Goal: Information Seeking & Learning: Learn about a topic

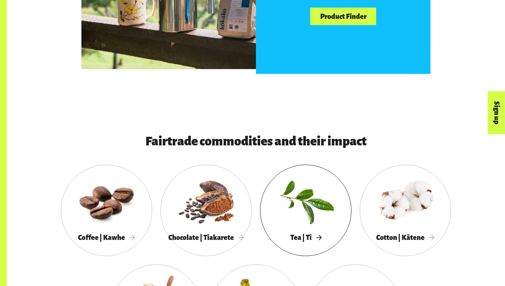
scroll to position [504, 0]
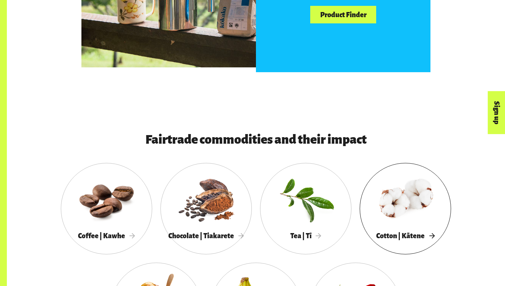
click at [405, 232] on span "Cotton | Kātene" at bounding box center [405, 236] width 58 height 8
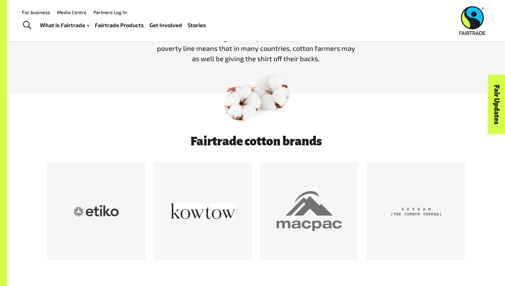
scroll to position [266, 0]
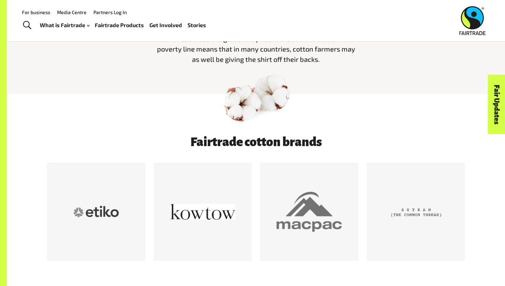
drag, startPoint x: 248, startPoint y: 139, endPoint x: 249, endPoint y: 144, distance: 5.3
click at [249, 144] on h3 "Fairtrade cotton brands" at bounding box center [255, 142] width 349 height 14
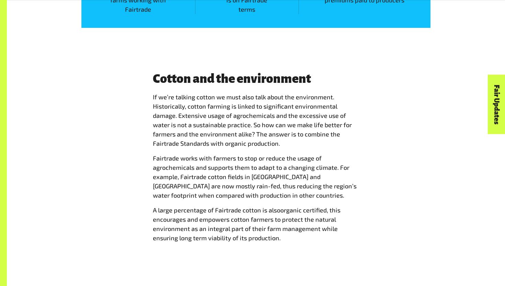
scroll to position [1268, 0]
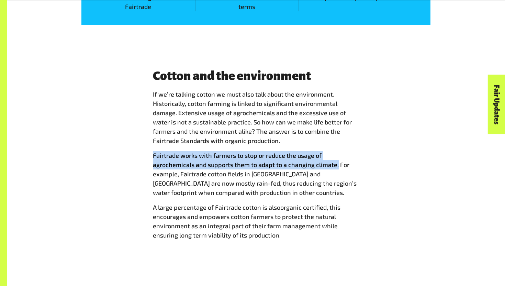
drag, startPoint x: 153, startPoint y: 157, endPoint x: 337, endPoint y: 167, distance: 184.3
click at [337, 167] on span "Fairtrade works with farmers to stop or reduce the usage of agrochemicals and s…" at bounding box center [255, 173] width 204 height 45
copy span "Fairtrade works with farmers to stop or reduce the usage of agrochemicals and s…"
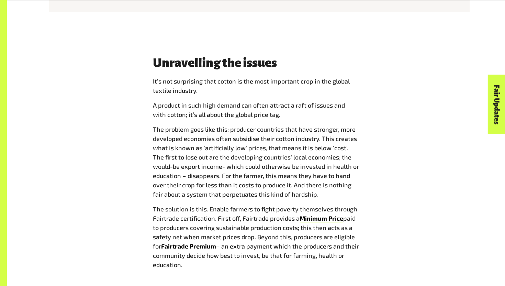
scroll to position [795, 0]
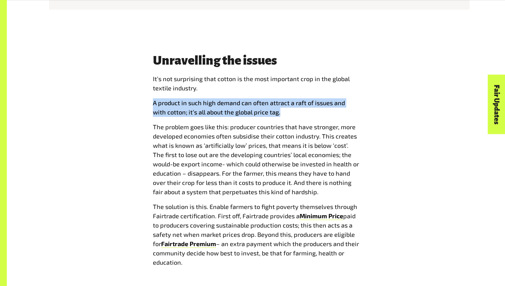
drag, startPoint x: 154, startPoint y: 103, endPoint x: 268, endPoint y: 120, distance: 115.9
click at [268, 120] on span "I t’s not surprising that cotton is the most important crop in the global texti…" at bounding box center [256, 170] width 206 height 193
click at [282, 111] on p "A product in such high demand can often attract a raft of issues and with cotto…" at bounding box center [256, 107] width 206 height 19
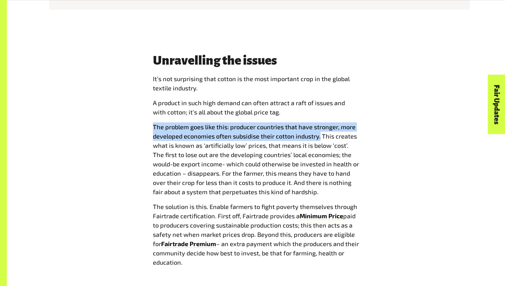
drag, startPoint x: 153, startPoint y: 126, endPoint x: 319, endPoint y: 135, distance: 166.4
click at [319, 136] on span "The problem goes like this: producer countries that have stronger, more develop…" at bounding box center [256, 159] width 206 height 72
copy span "The problem goes like this: producer countries that have stronger, more develop…"
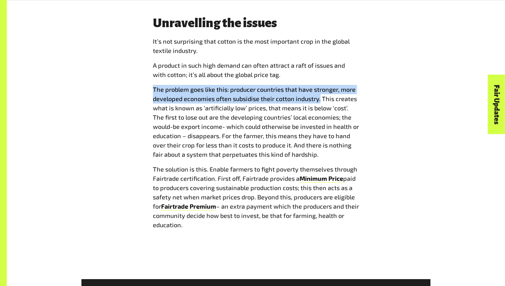
scroll to position [835, 0]
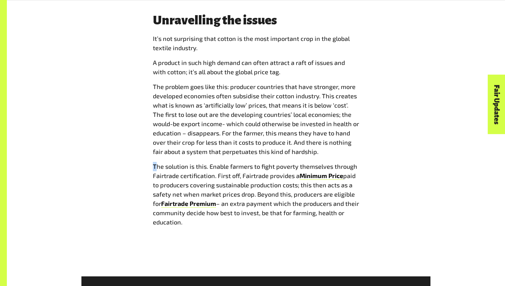
drag, startPoint x: 151, startPoint y: 166, endPoint x: 155, endPoint y: 169, distance: 4.0
click at [155, 169] on div "Unravelling the issues I t’s not surprising that cotton is the most important c…" at bounding box center [256, 122] width 214 height 219
click at [266, 159] on span "I t’s not surprising that cotton is the most important crop in the global texti…" at bounding box center [256, 130] width 206 height 193
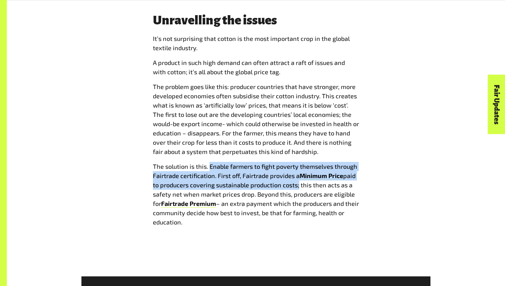
drag, startPoint x: 210, startPoint y: 166, endPoint x: 298, endPoint y: 185, distance: 89.5
click at [298, 185] on p "The solution is this. Enable farmers to fight poverty themselves through Fairtr…" at bounding box center [256, 194] width 206 height 65
copy p "Enable farmers to fight poverty themselves through Fairtrade certification. Fir…"
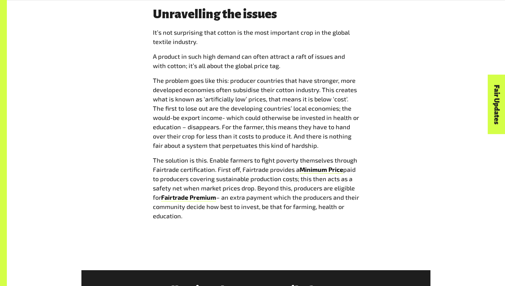
click at [241, 151] on span "I t’s not surprising that cotton is the most important crop in the global texti…" at bounding box center [256, 124] width 206 height 193
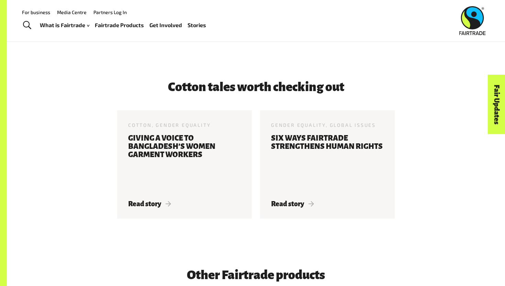
scroll to position [1474, 0]
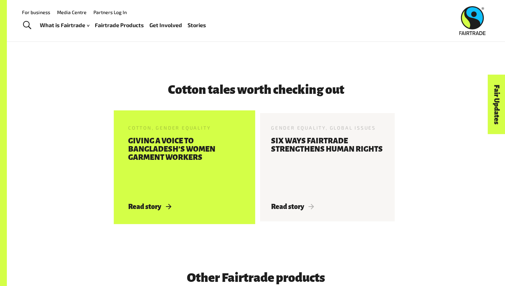
click at [175, 201] on div "Cotton, Gender Equality 27 Apr 2017 Giving a voice to Bangladesh’s Women Garmen…" at bounding box center [184, 167] width 135 height 108
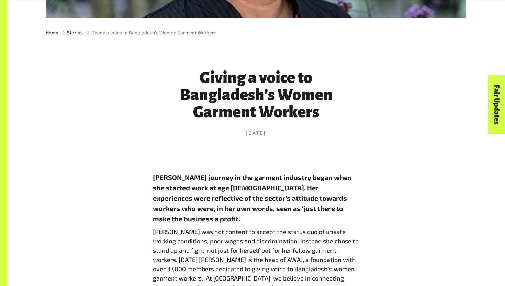
scroll to position [227, 0]
